Goal: Check status: Check status

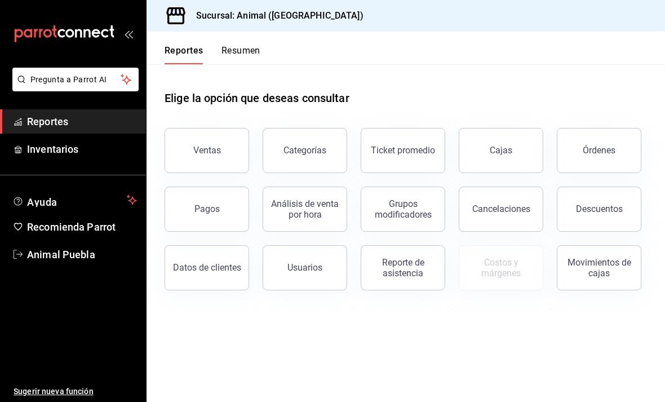
click at [609, 152] on div "Órdenes" at bounding box center [599, 150] width 33 height 11
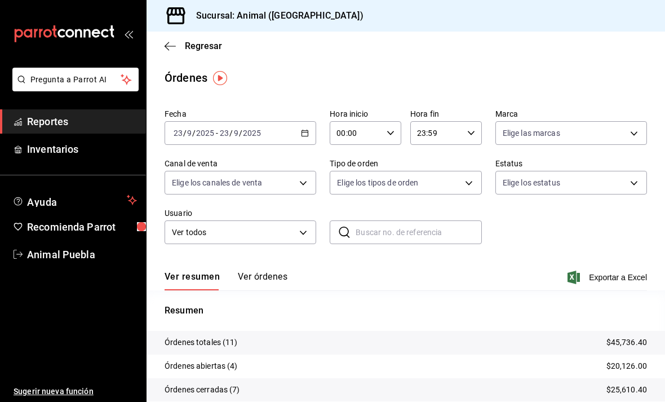
click at [270, 274] on button "Ver órdenes" at bounding box center [263, 280] width 50 height 19
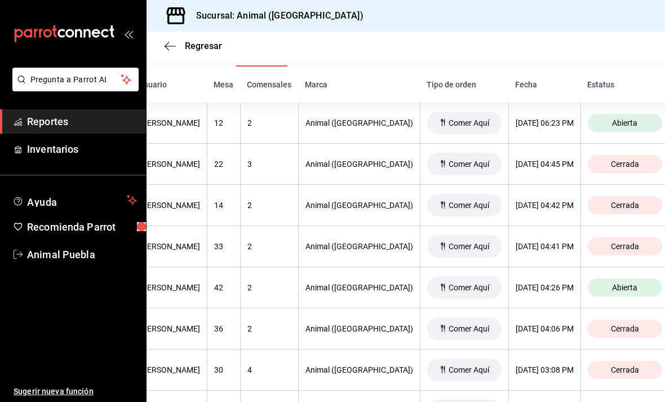
scroll to position [0, 177]
click at [616, 163] on span "Cerrada" at bounding box center [625, 163] width 37 height 9
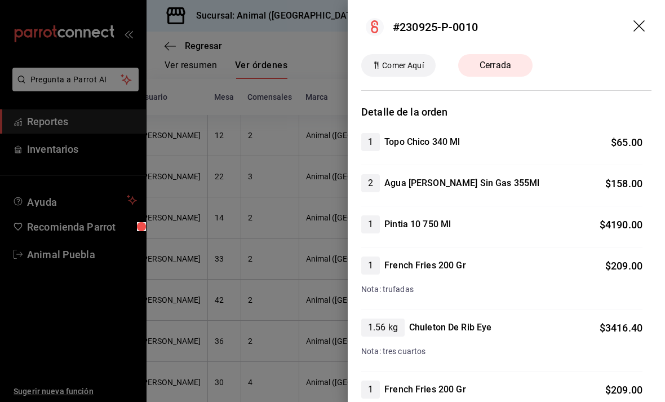
scroll to position [0, 0]
click at [634, 25] on icon "drag" at bounding box center [640, 27] width 14 height 14
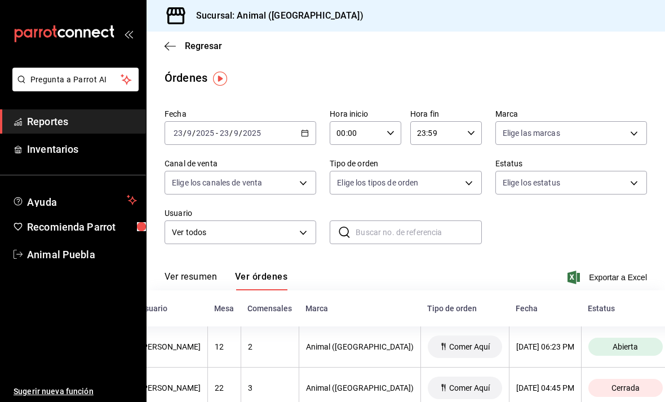
click at [304, 130] on icon "button" at bounding box center [305, 133] width 8 height 8
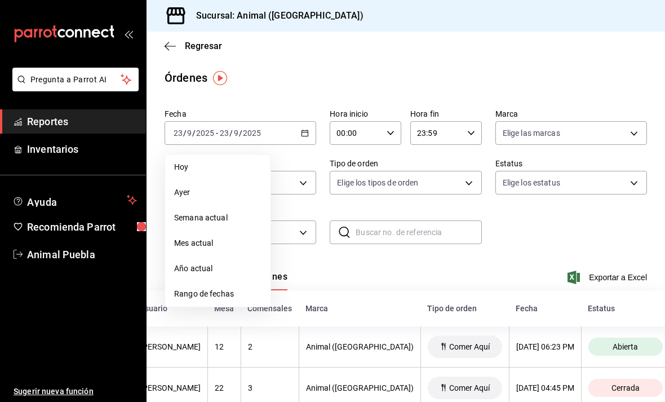
click at [229, 292] on span "Rango de fechas" at bounding box center [217, 294] width 87 height 12
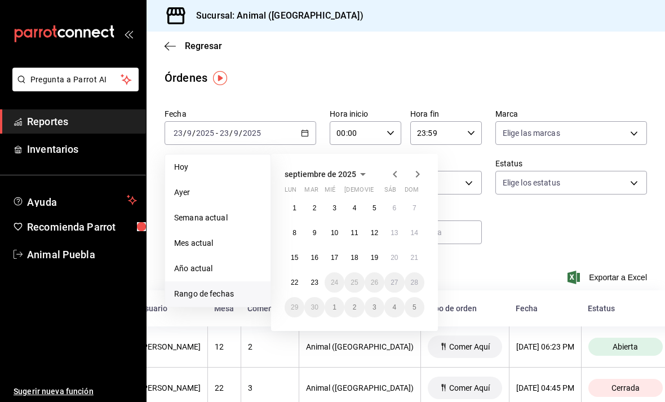
click at [300, 281] on button "22" at bounding box center [295, 282] width 20 height 20
click at [299, 280] on button "22" at bounding box center [295, 282] width 20 height 20
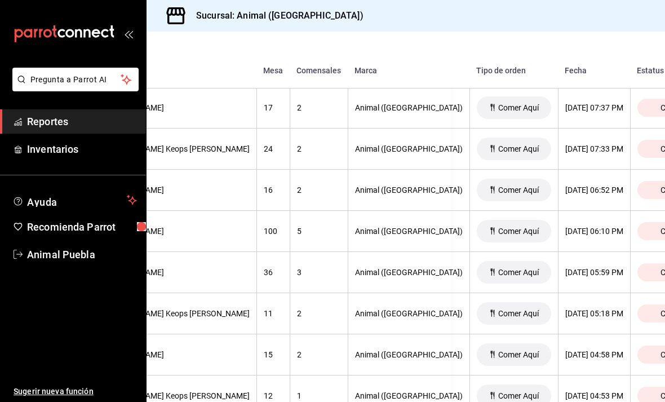
scroll to position [507, 213]
click at [657, 228] on span "Cerrada" at bounding box center [675, 230] width 37 height 9
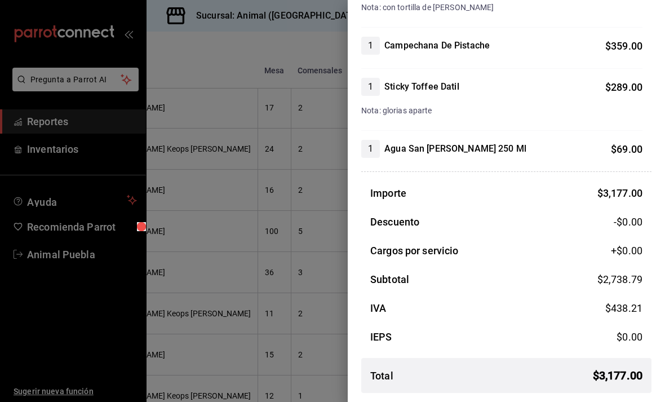
scroll to position [900, 0]
